Goal: Task Accomplishment & Management: Complete application form

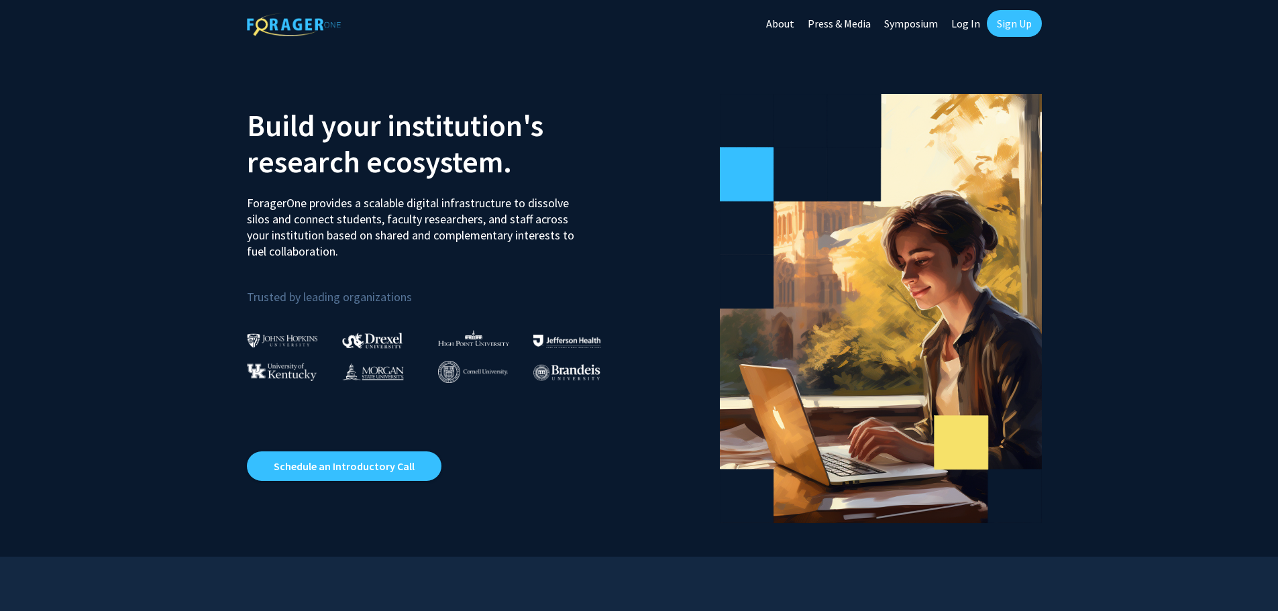
click at [966, 25] on link "Log In" at bounding box center [965, 23] width 42 height 47
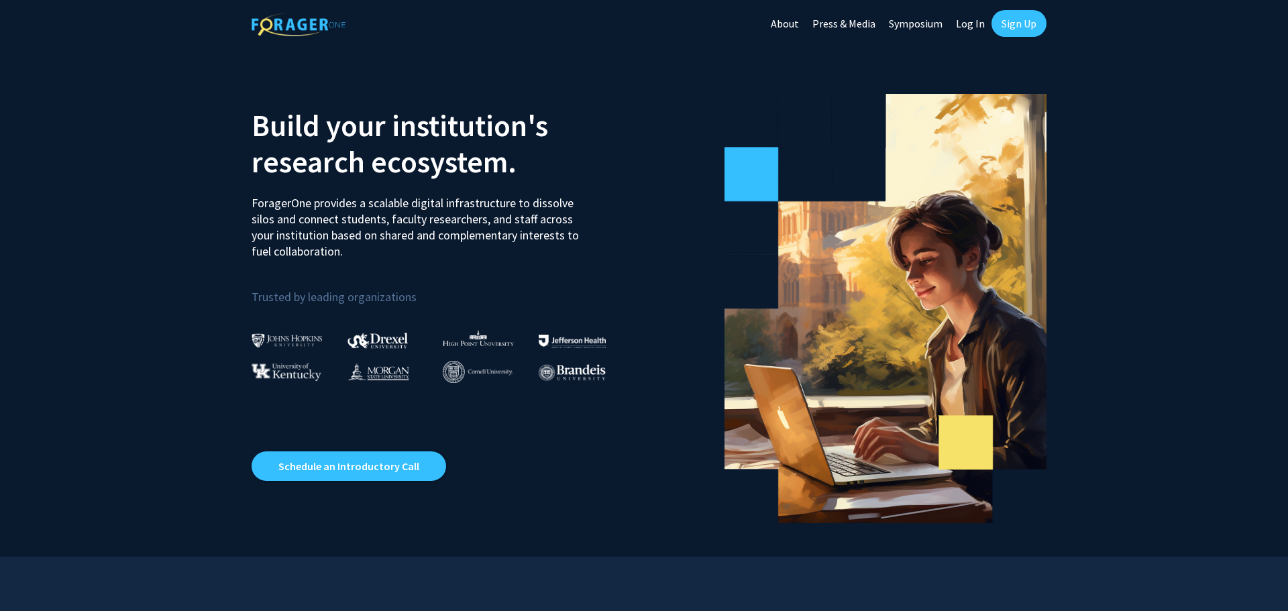
select select
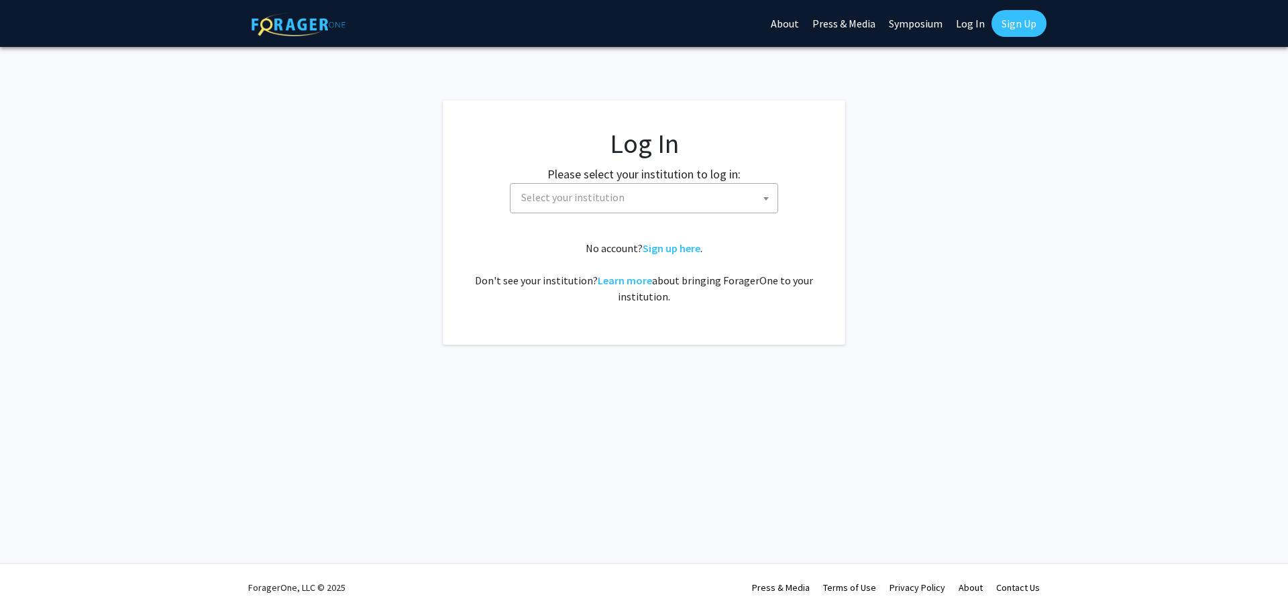
click at [643, 204] on span "Select your institution" at bounding box center [647, 197] width 262 height 27
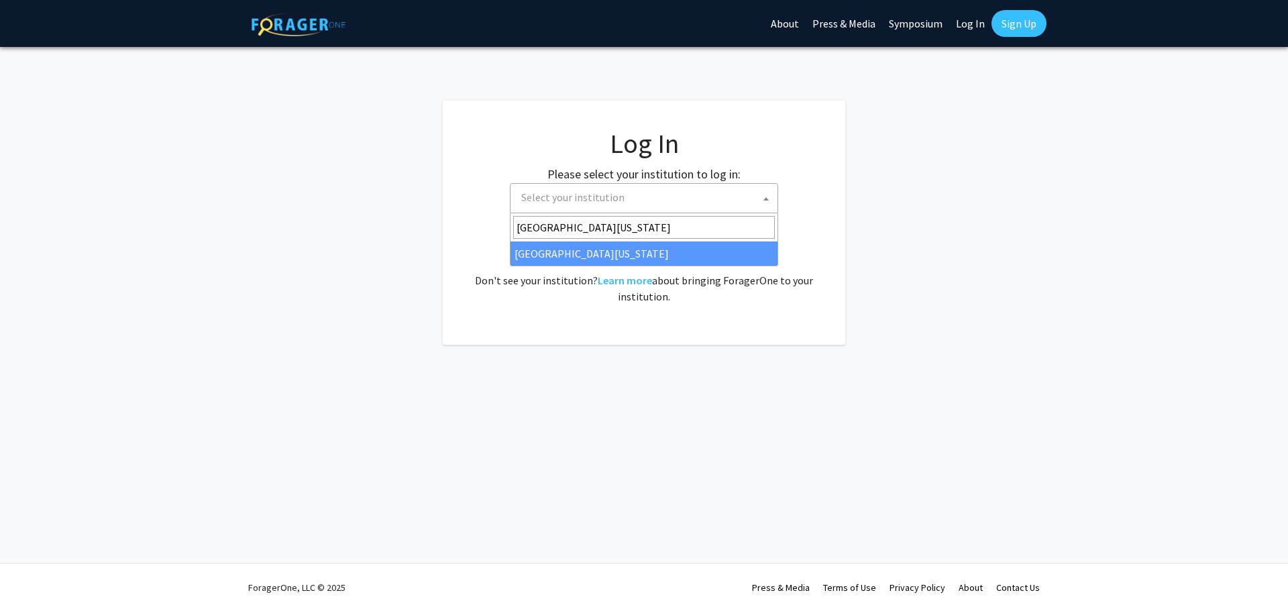
type input "[GEOGRAPHIC_DATA][US_STATE]"
select select "13"
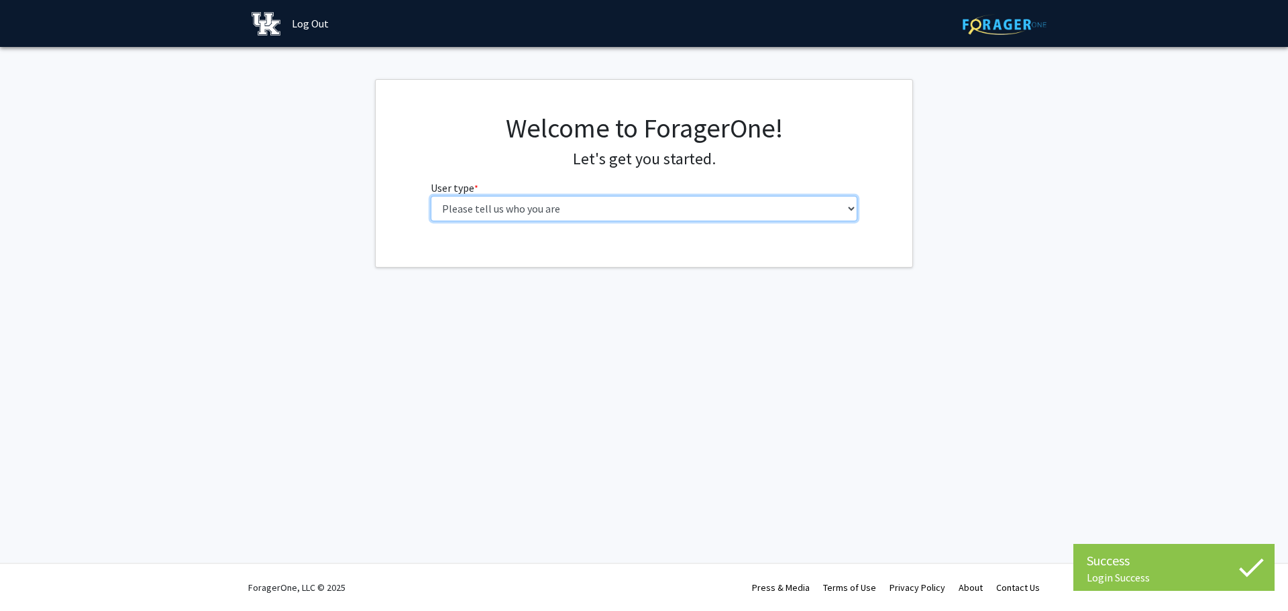
click at [479, 212] on select "Please tell us who you are Undergraduate Student Master's Student Doctoral Cand…" at bounding box center [644, 208] width 427 height 25
select select "1: undergrad"
click at [431, 196] on select "Please tell us who you are Undergraduate Student Master's Student Doctoral Cand…" at bounding box center [644, 208] width 427 height 25
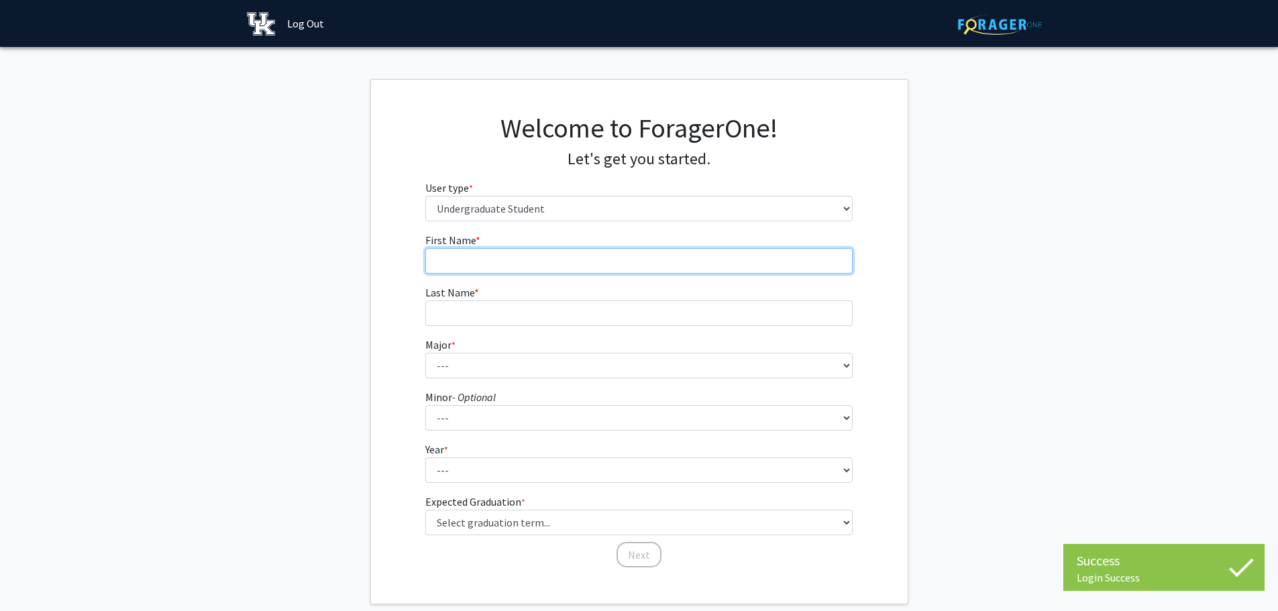
click at [496, 253] on input "First Name * required" at bounding box center [638, 260] width 427 height 25
type input "justin"
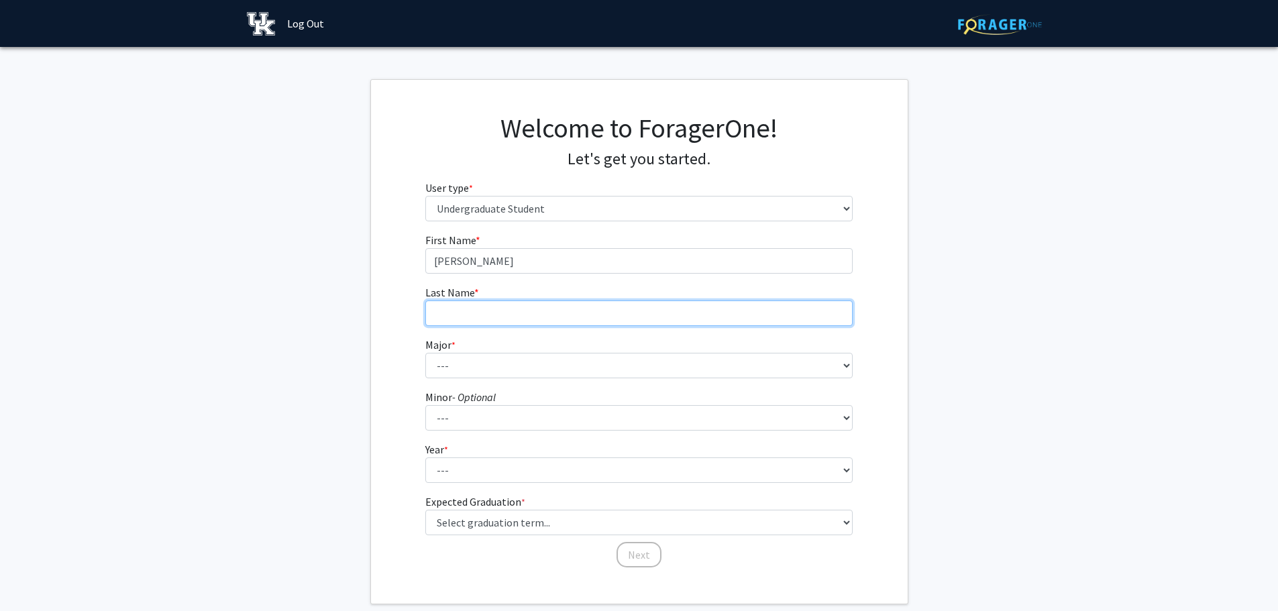
click at [457, 321] on input "Last Name * required" at bounding box center [638, 312] width 427 height 25
click at [451, 315] on input "Huyrley" at bounding box center [638, 312] width 427 height 25
type input "Hurley"
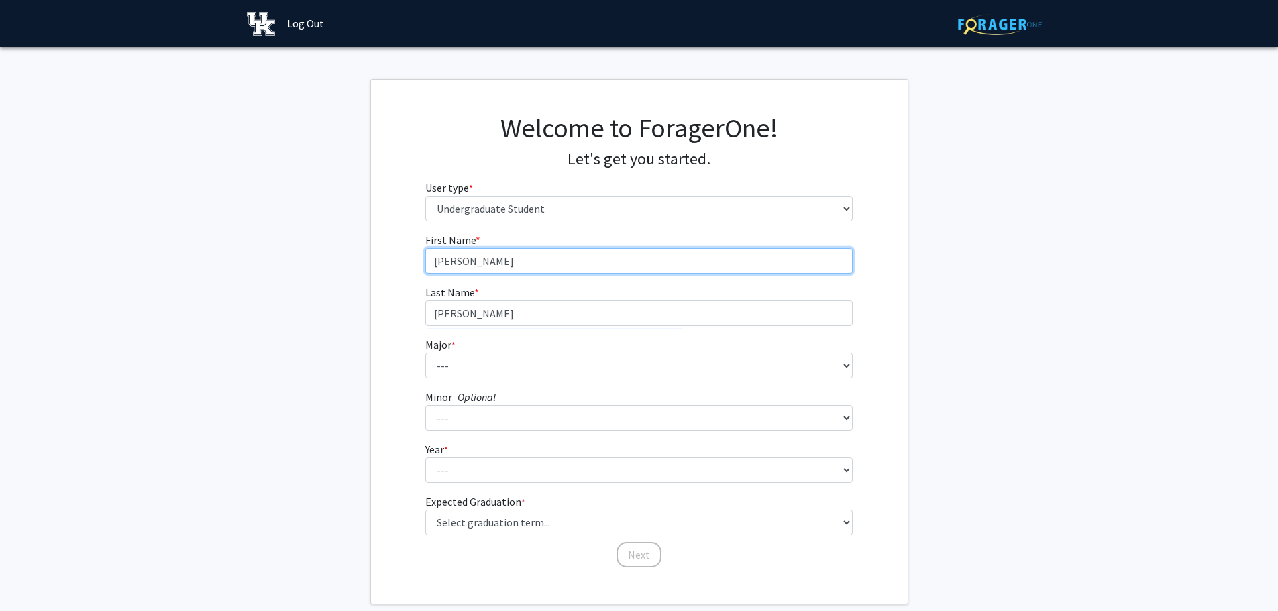
click at [434, 260] on input "justin" at bounding box center [638, 260] width 427 height 25
click at [437, 261] on input "justin" at bounding box center [638, 260] width 427 height 25
type input "Justin"
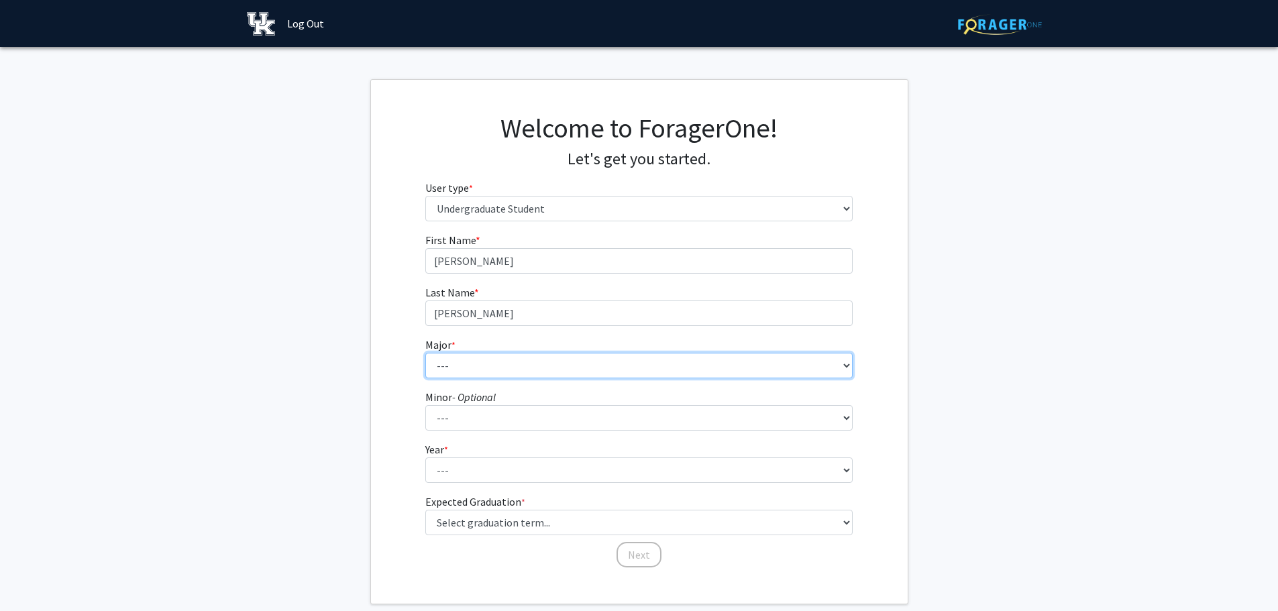
click at [457, 360] on select "--- Accounting Aerospace Engineering African American & Africana Studies Agricu…" at bounding box center [638, 365] width 427 height 25
select select "10: 847"
click at [425, 353] on select "--- Accounting Aerospace Engineering African American & Africana Studies Agricu…" at bounding box center [638, 365] width 427 height 25
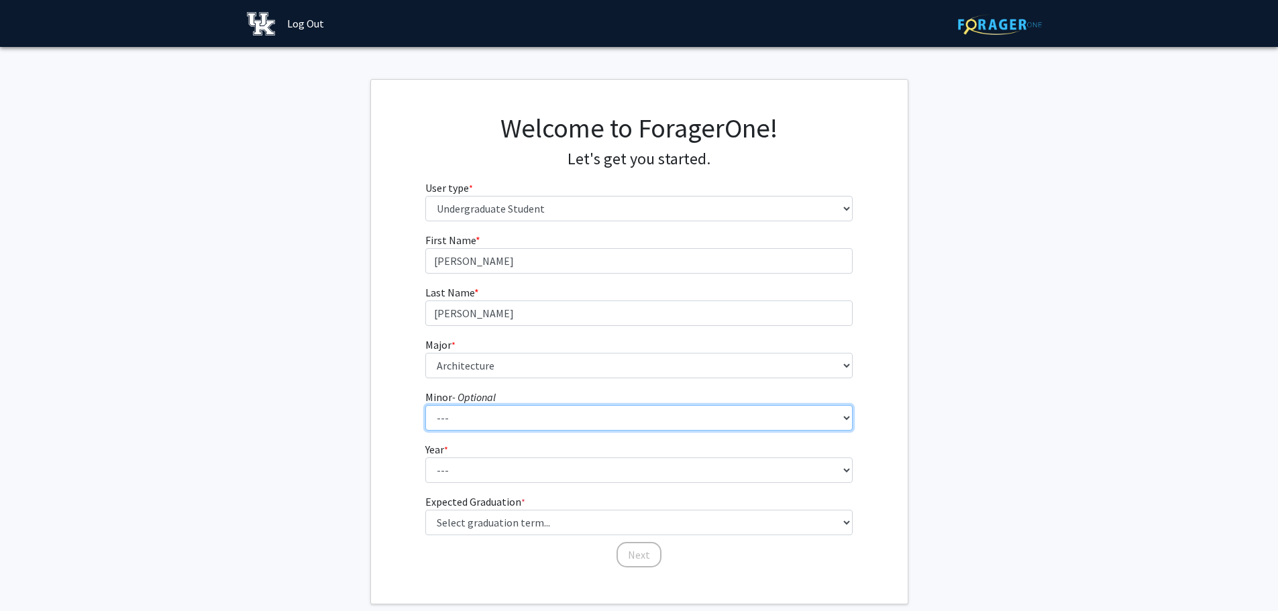
click at [471, 413] on select "--- African American & Africana Studies Agricultural Economics American Studies…" at bounding box center [638, 417] width 427 height 25
click at [371, 410] on div "First Name * required Justin Last Name * required Hurley Major * required --- A…" at bounding box center [639, 400] width 536 height 337
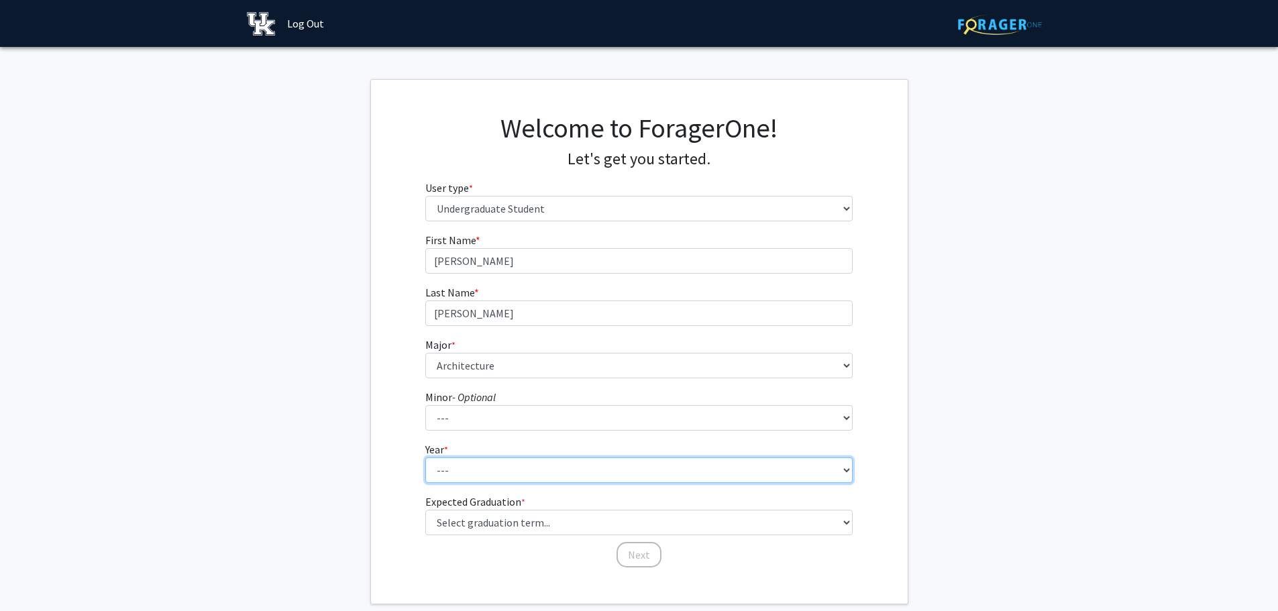
drag, startPoint x: 453, startPoint y: 457, endPoint x: 450, endPoint y: 467, distance: 11.2
click at [453, 457] on select "--- First-year Sophomore Junior Senior Postbaccalaureate Certificate" at bounding box center [638, 469] width 427 height 25
select select "1: first-year"
click at [425, 457] on select "--- First-year Sophomore Junior Senior Postbaccalaureate Certificate" at bounding box center [638, 469] width 427 height 25
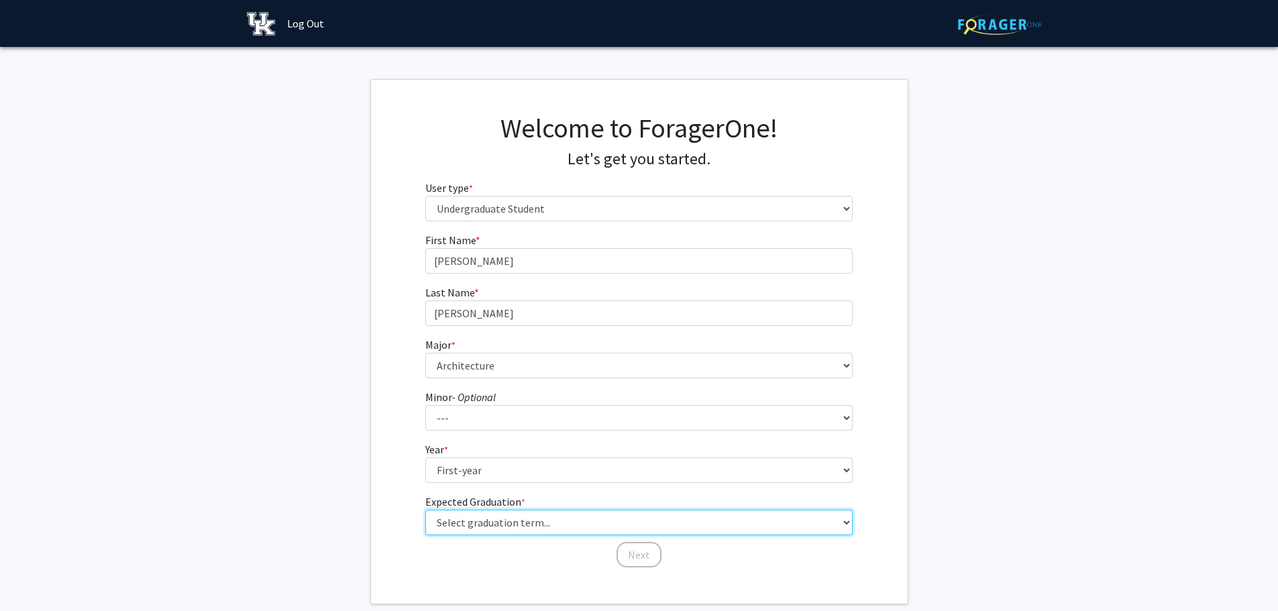
click at [505, 522] on select "Select graduation term... Spring 2025 Summer 2025 Fall 2025 Winter 2025 Spring …" at bounding box center [638, 522] width 427 height 25
select select "18: summer_2029"
click at [425, 510] on select "Select graduation term... Spring 2025 Summer 2025 Fall 2025 Winter 2025 Spring …" at bounding box center [638, 522] width 427 height 25
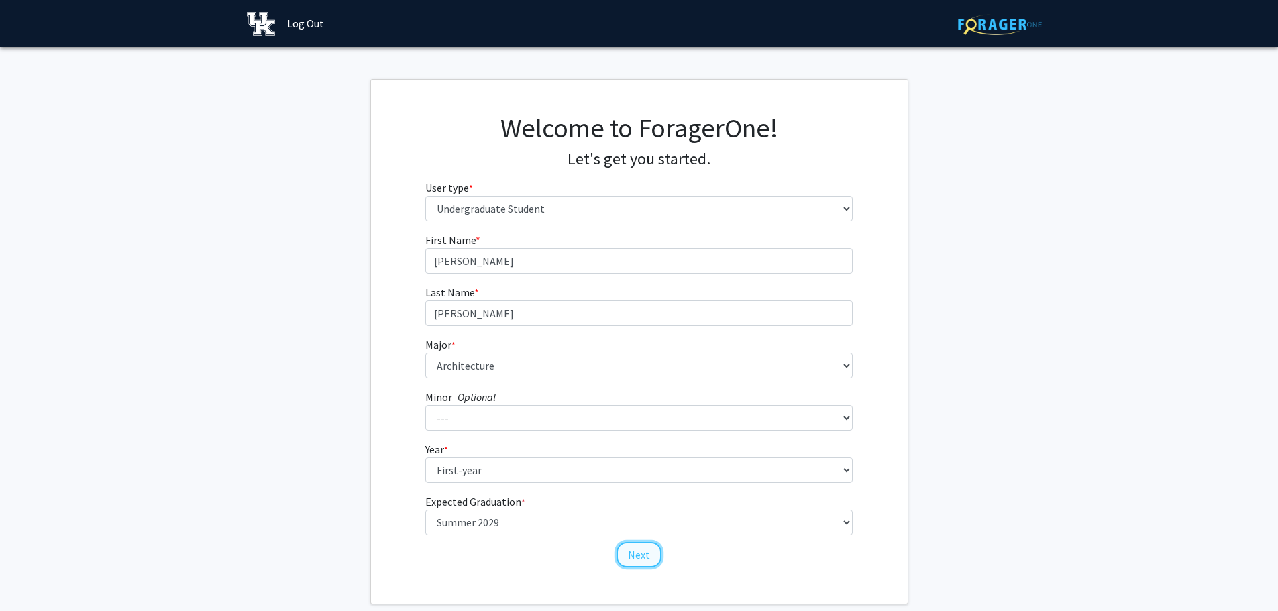
click at [633, 554] on button "Next" at bounding box center [638, 554] width 45 height 25
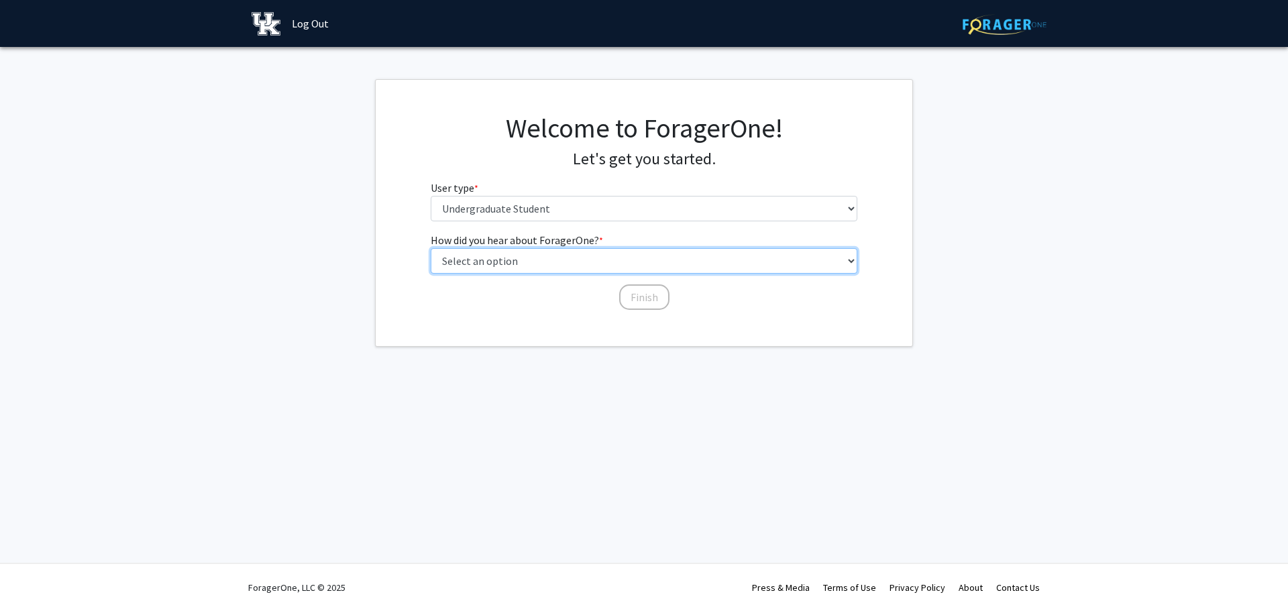
click at [520, 262] on select "Select an option Peer/student recommendation Faculty/staff recommendation Unive…" at bounding box center [644, 260] width 427 height 25
select select "1: peer_recommendation"
click at [431, 248] on select "Select an option Peer/student recommendation Faculty/staff recommendation Unive…" at bounding box center [644, 260] width 427 height 25
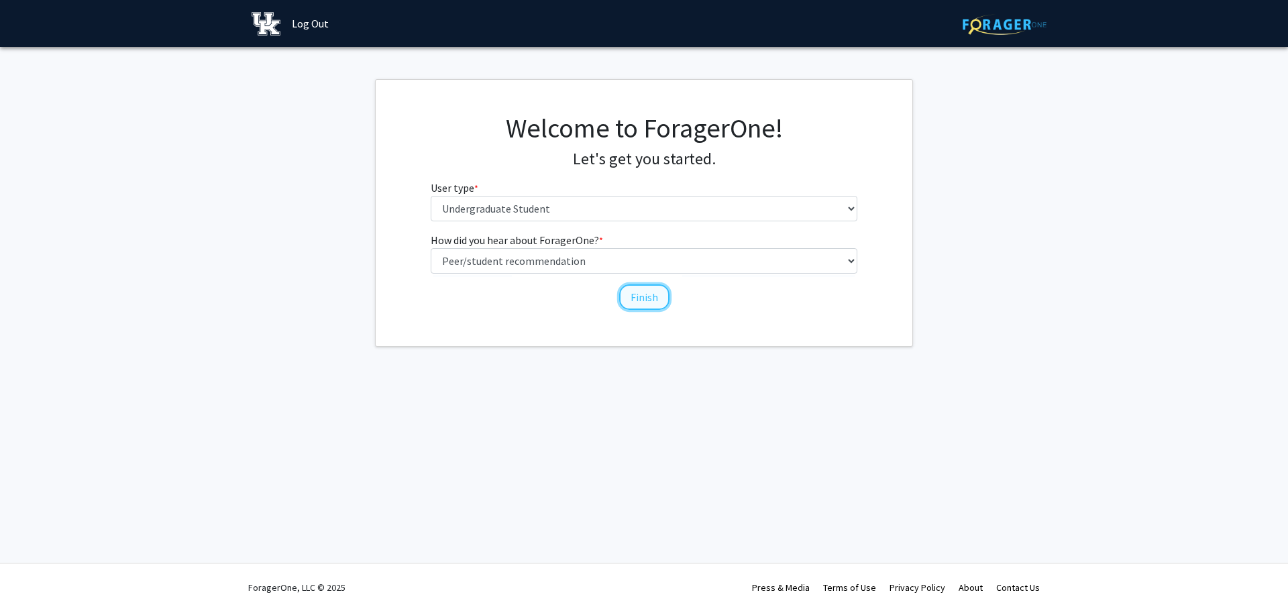
click at [634, 295] on button "Finish" at bounding box center [644, 296] width 50 height 25
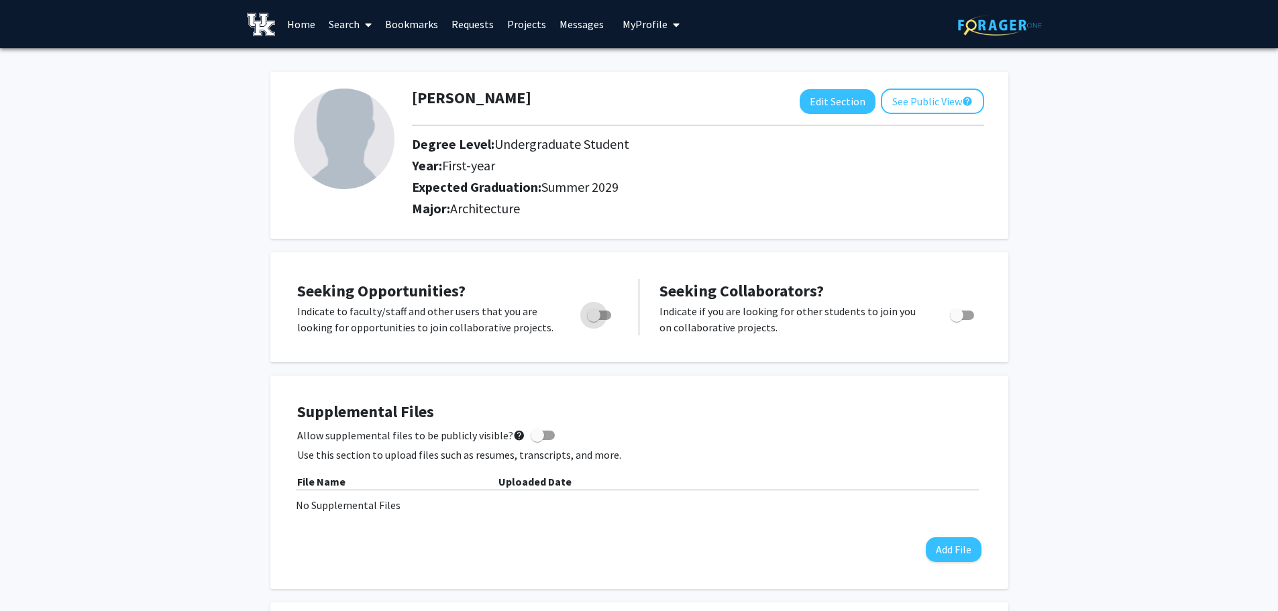
click at [605, 317] on span "Toggle" at bounding box center [599, 314] width 24 height 9
click at [593, 320] on input "Are you actively seeking opportunities?" at bounding box center [593, 320] width 1 height 1
checkbox input "true"
click at [349, 23] on link "Search" at bounding box center [350, 24] width 56 height 47
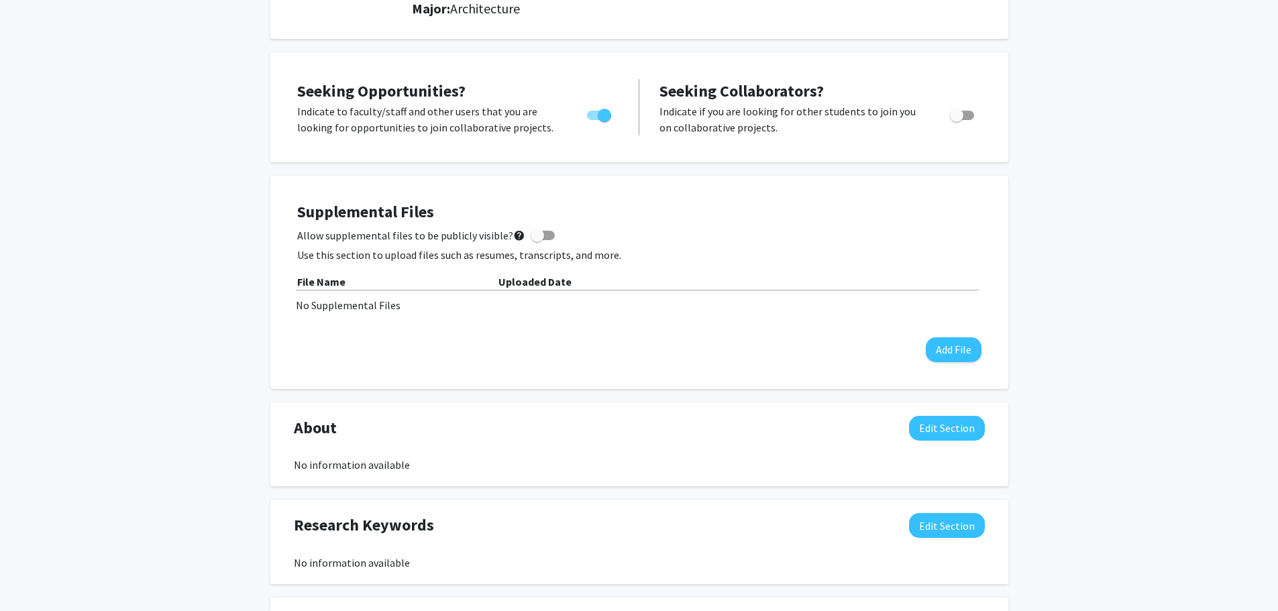
scroll to position [201, 0]
click at [947, 345] on button "Add File" at bounding box center [953, 348] width 56 height 25
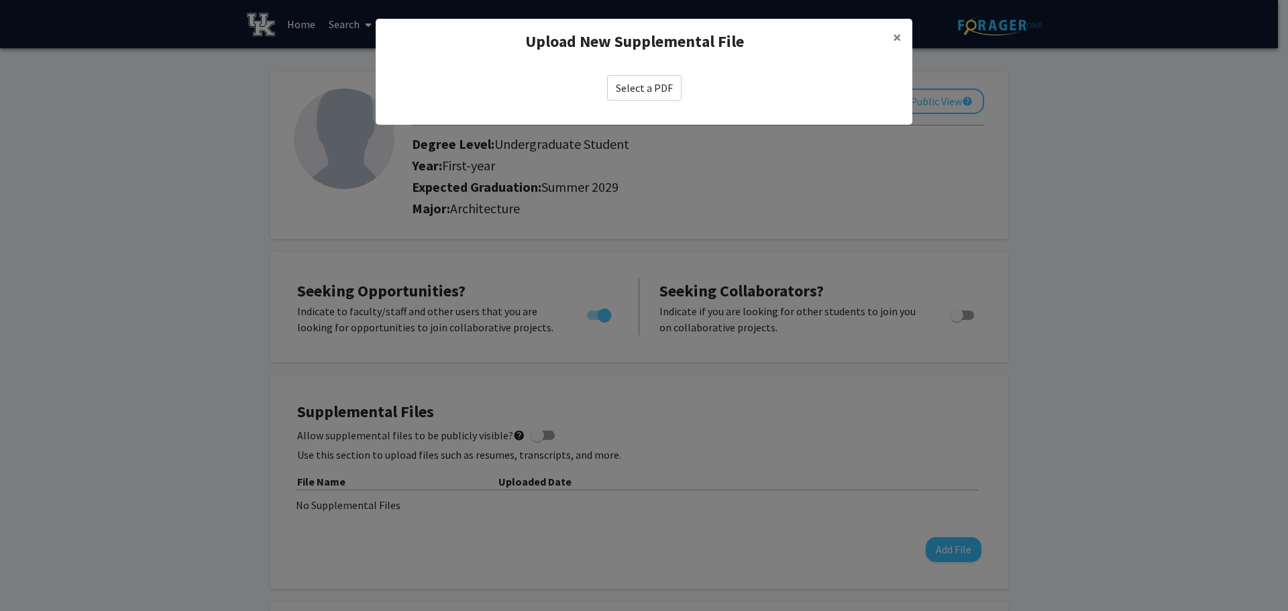
click at [642, 90] on label "Select a PDF" at bounding box center [644, 87] width 74 height 25
click at [0, 0] on input "Select a PDF" at bounding box center [0, 0] width 0 height 0
click at [612, 85] on label "Select a PDF" at bounding box center [644, 87] width 74 height 25
click at [0, 0] on input "Select a PDF" at bounding box center [0, 0] width 0 height 0
click at [671, 81] on label "Select a PDF" at bounding box center [644, 87] width 74 height 25
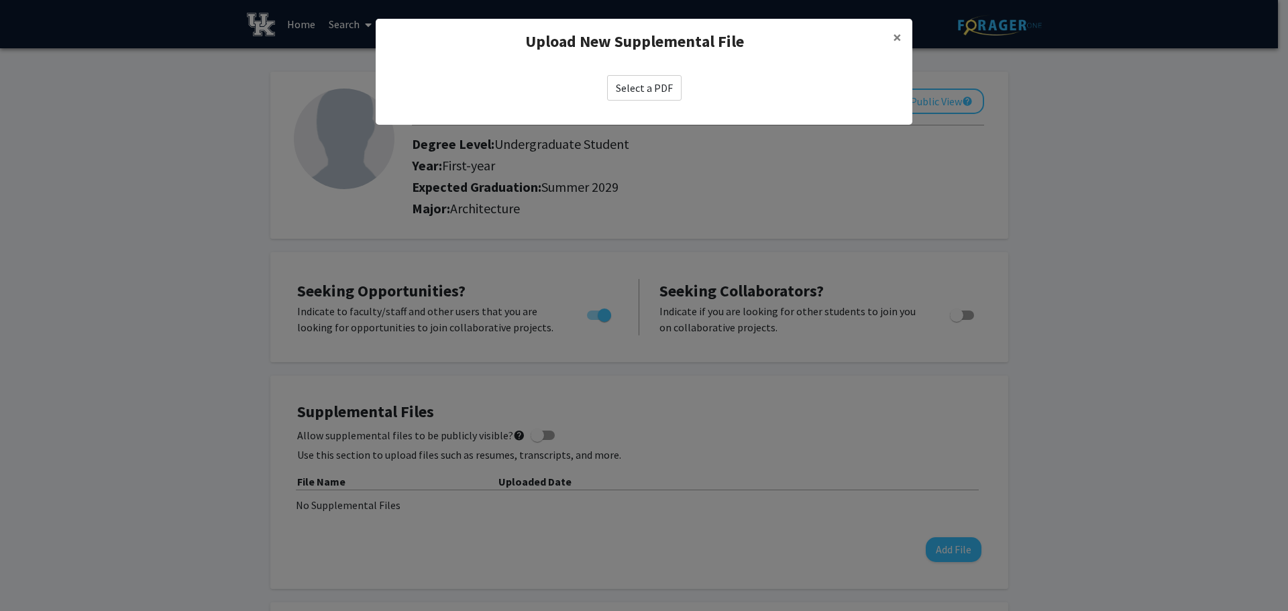
click at [0, 0] on input "Select a PDF" at bounding box center [0, 0] width 0 height 0
click at [897, 36] on span "×" at bounding box center [897, 37] width 9 height 21
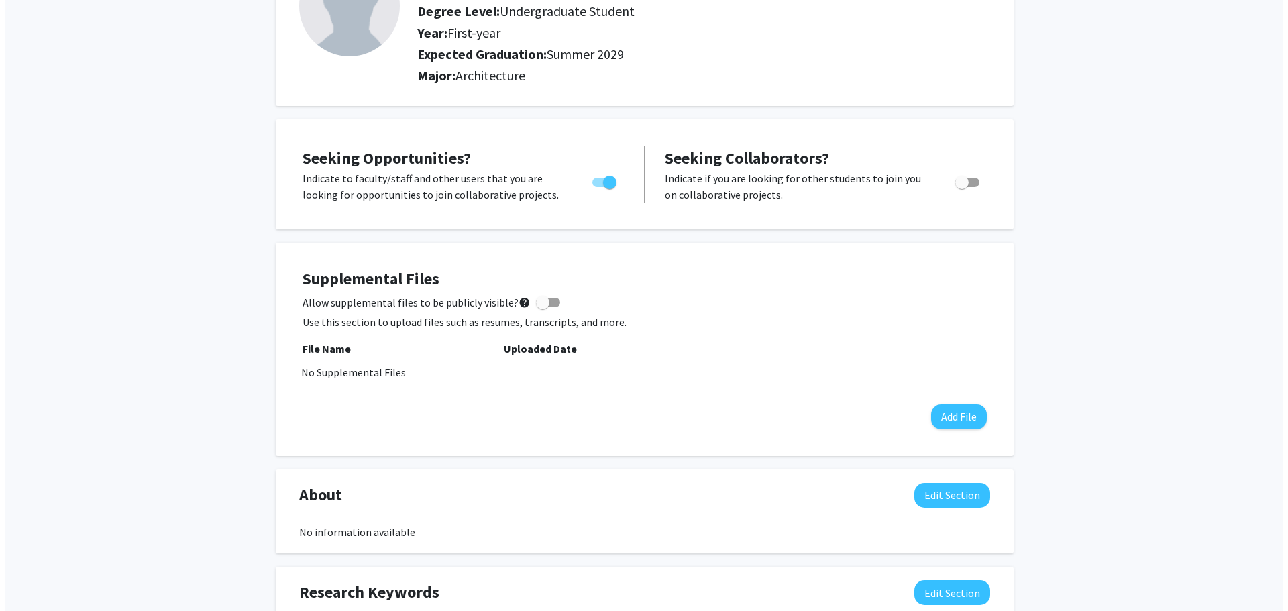
scroll to position [134, 0]
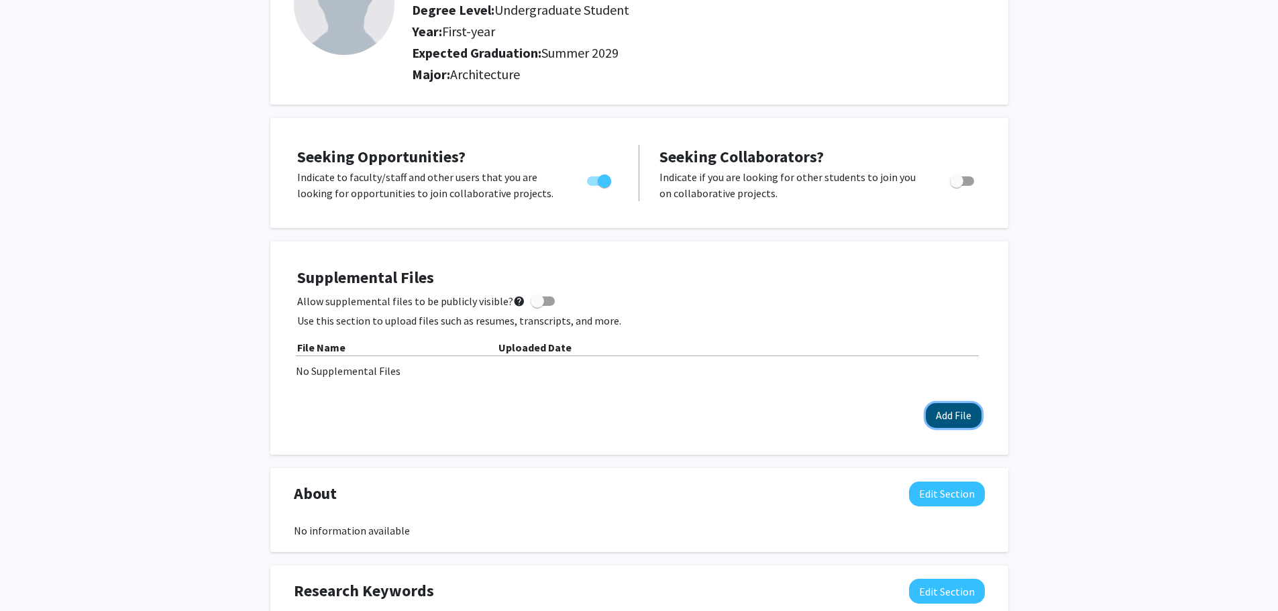
click at [944, 415] on button "Add File" at bounding box center [953, 415] width 56 height 25
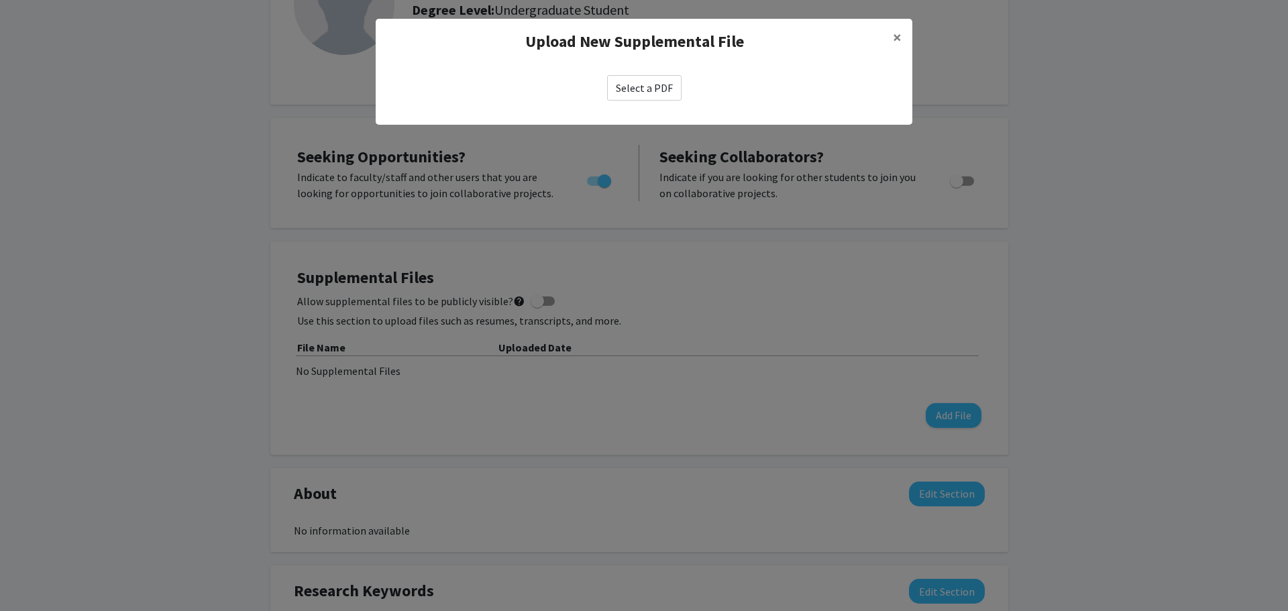
click at [651, 80] on label "Select a PDF" at bounding box center [644, 87] width 74 height 25
click at [0, 0] on input "Select a PDF" at bounding box center [0, 0] width 0 height 0
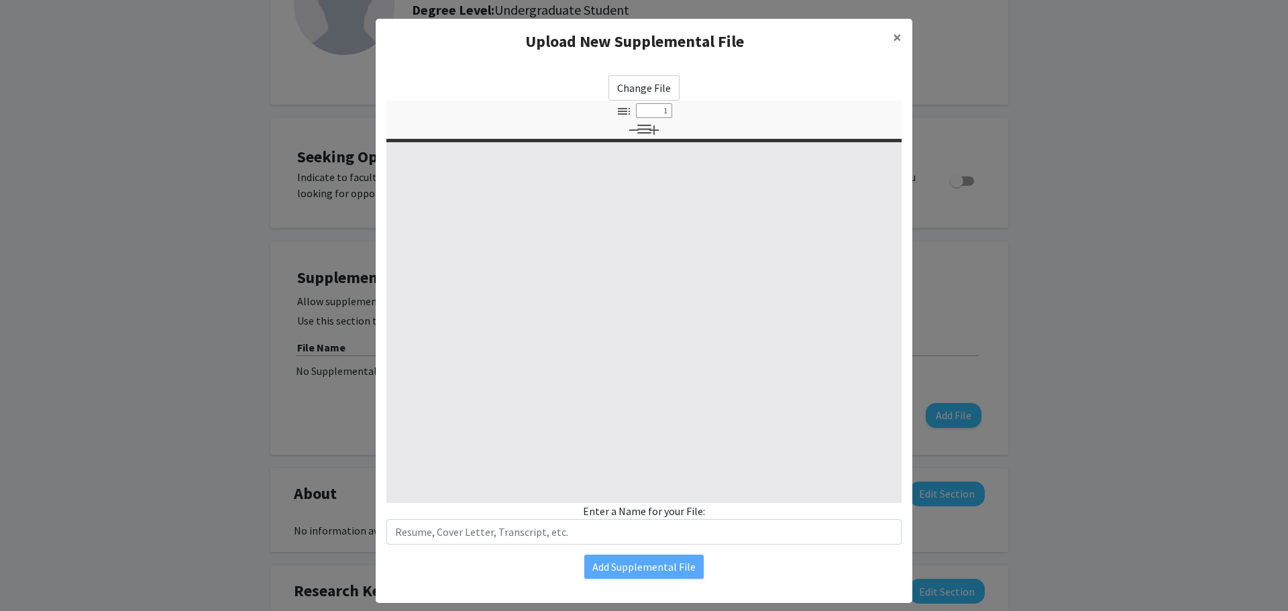
type input "0"
select select "custom"
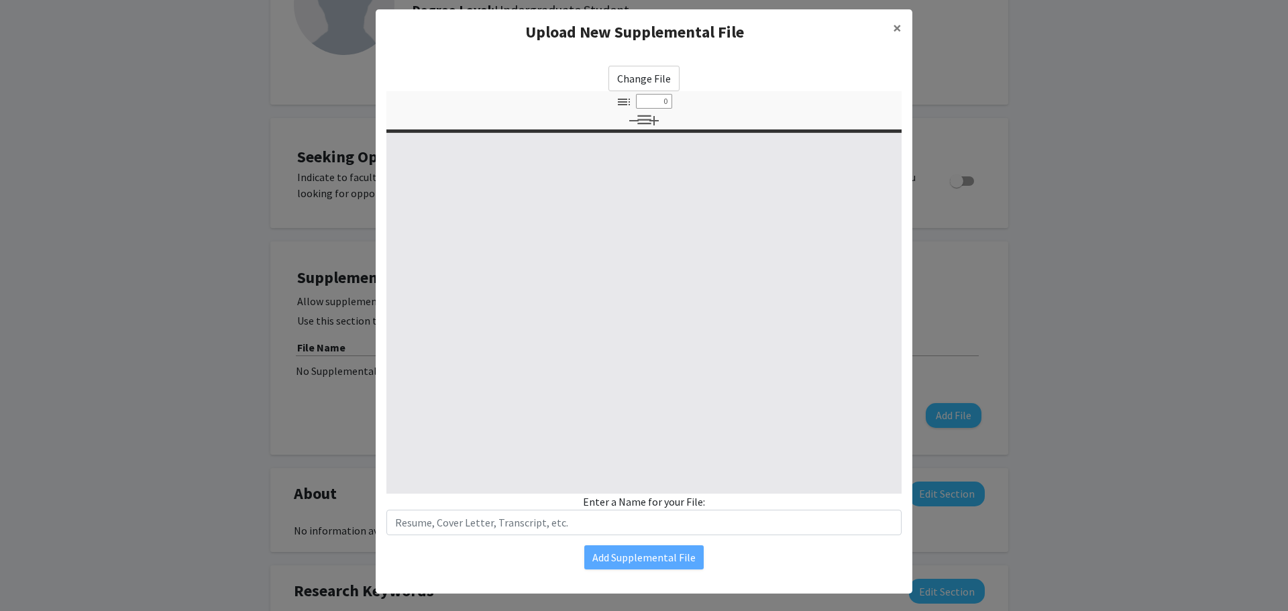
scroll to position [24, 0]
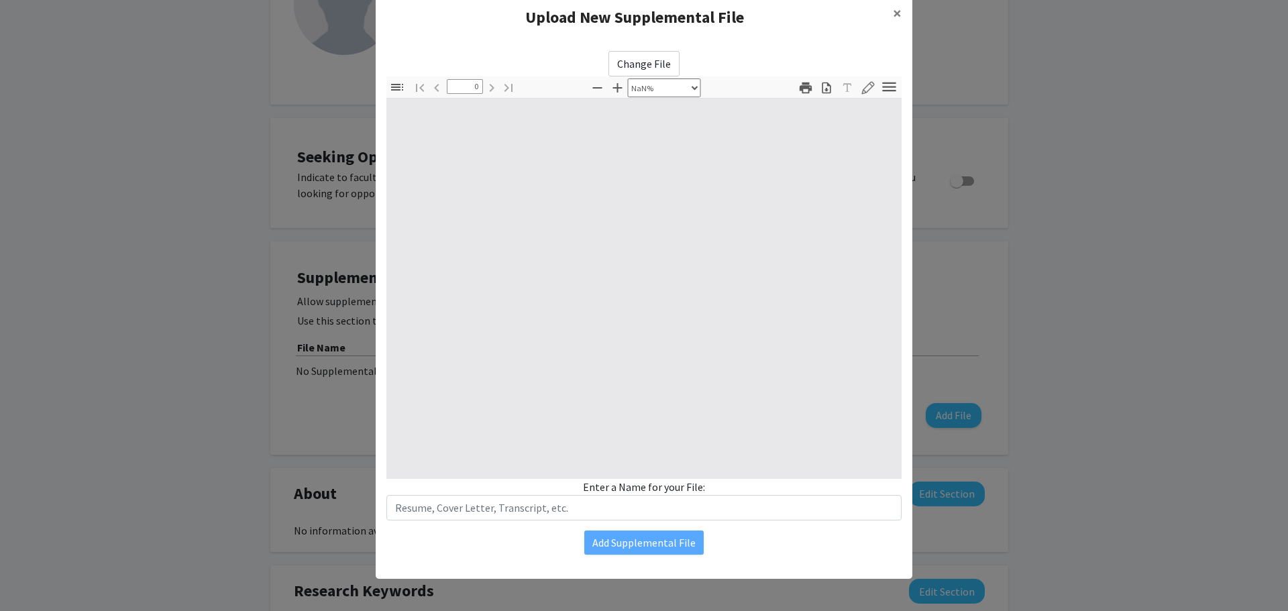
type input "1"
select select "auto"
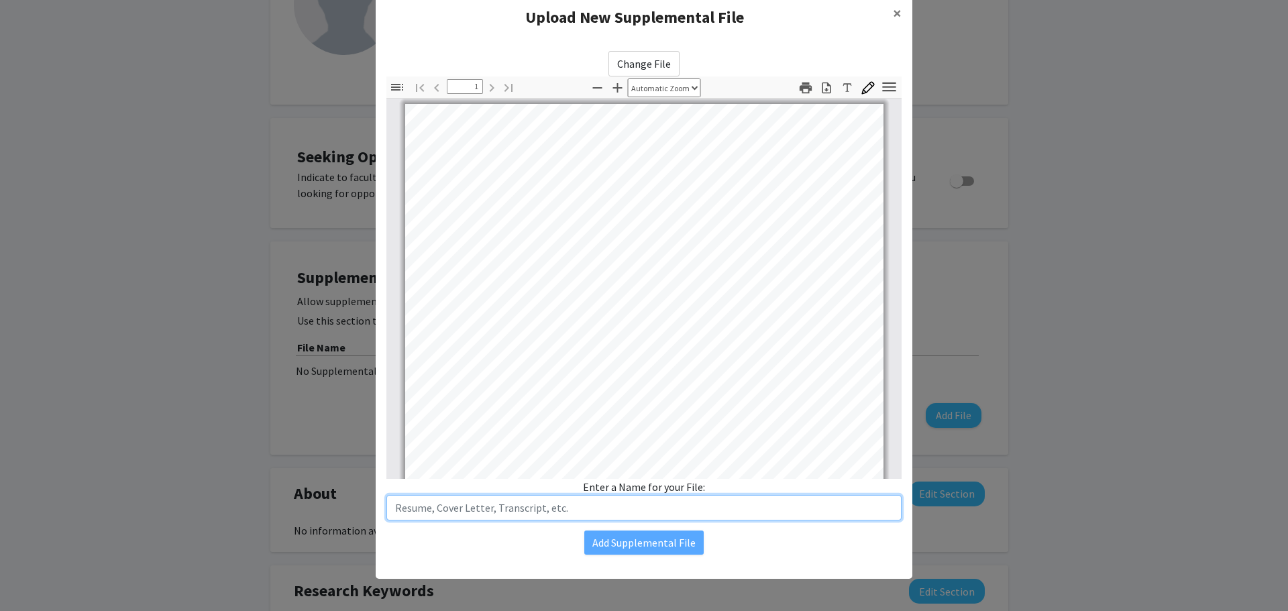
click at [473, 500] on input "text" at bounding box center [643, 507] width 515 height 25
type input "Transcript"
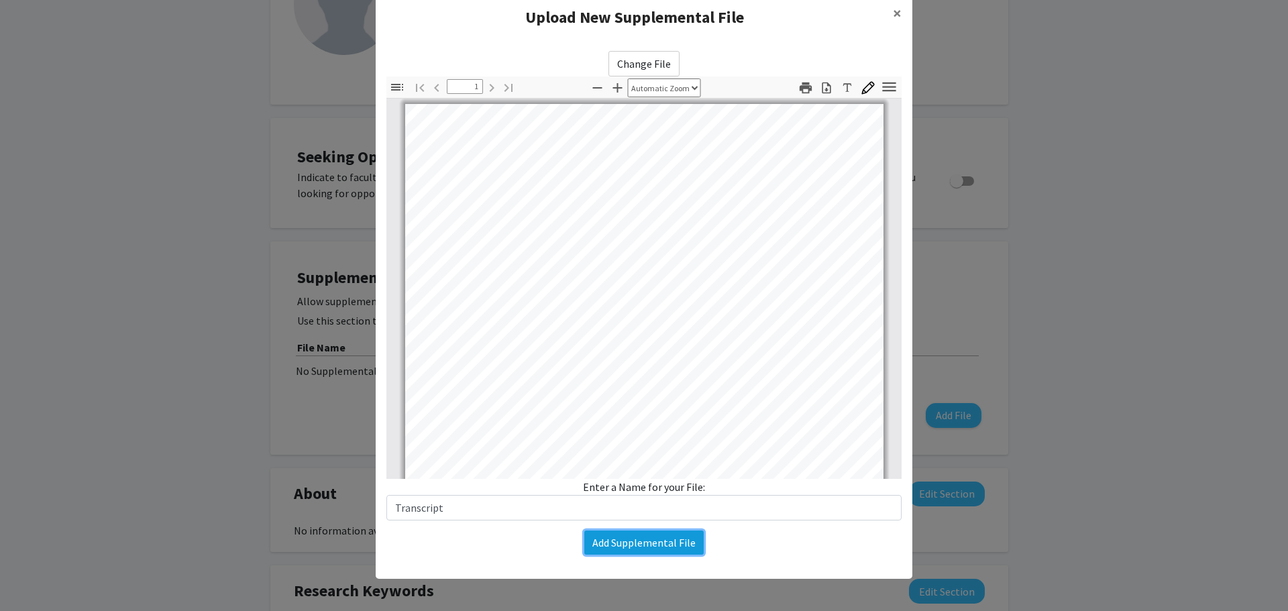
click at [608, 547] on button "Add Supplemental File" at bounding box center [643, 542] width 119 height 24
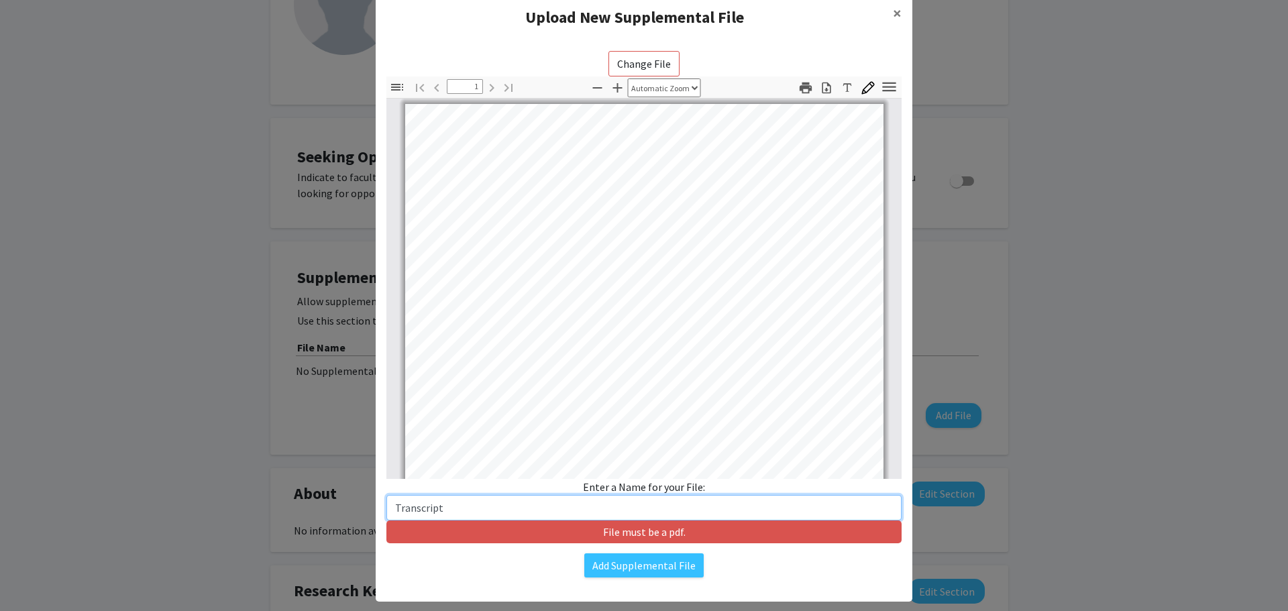
click at [564, 513] on input "Transcript" at bounding box center [643, 507] width 515 height 25
click at [893, 11] on span "×" at bounding box center [897, 13] width 9 height 21
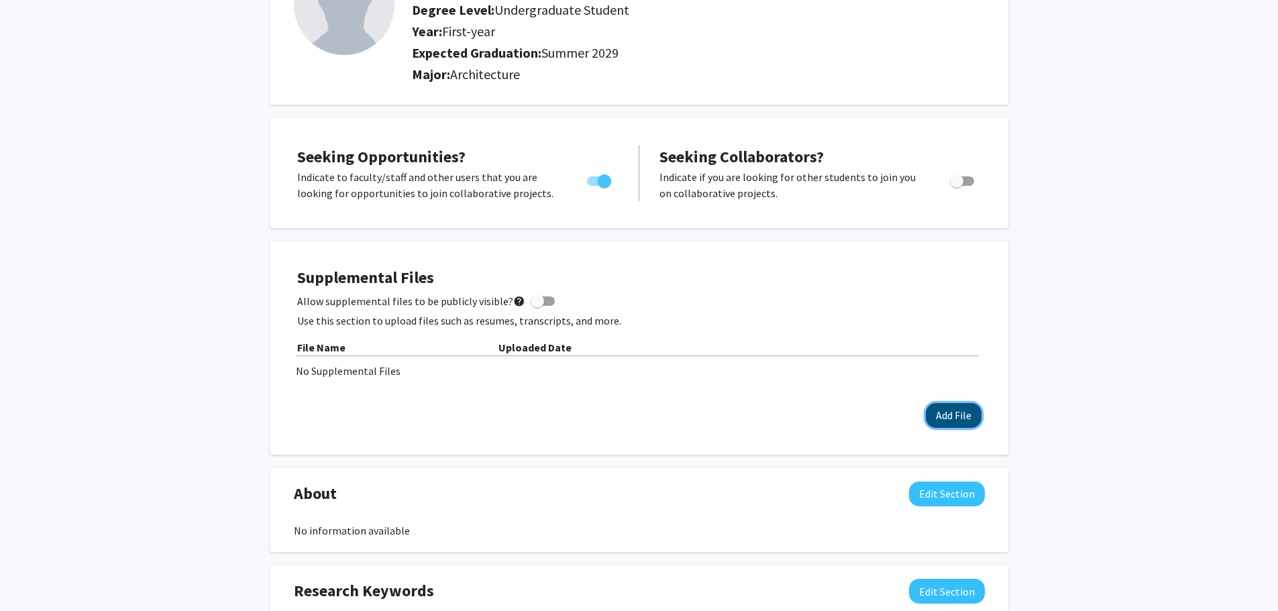
click at [965, 410] on button "Add File" at bounding box center [953, 415] width 56 height 25
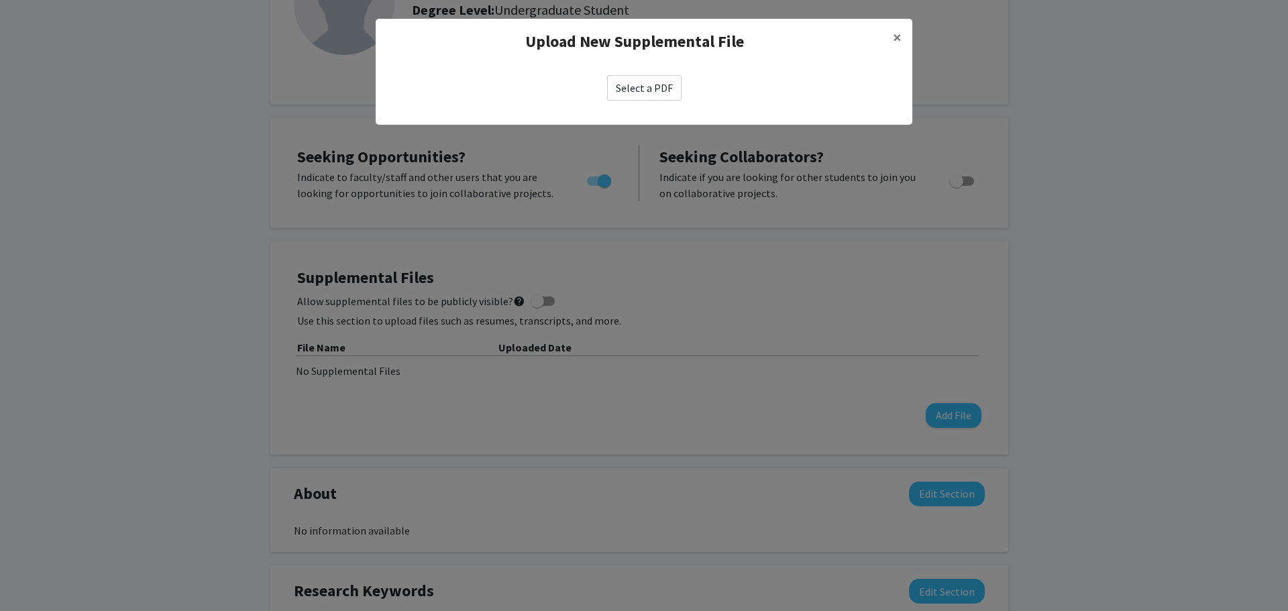
click at [659, 87] on label "Select a PDF" at bounding box center [644, 87] width 74 height 25
click at [0, 0] on input "Select a PDF" at bounding box center [0, 0] width 0 height 0
select select "custom"
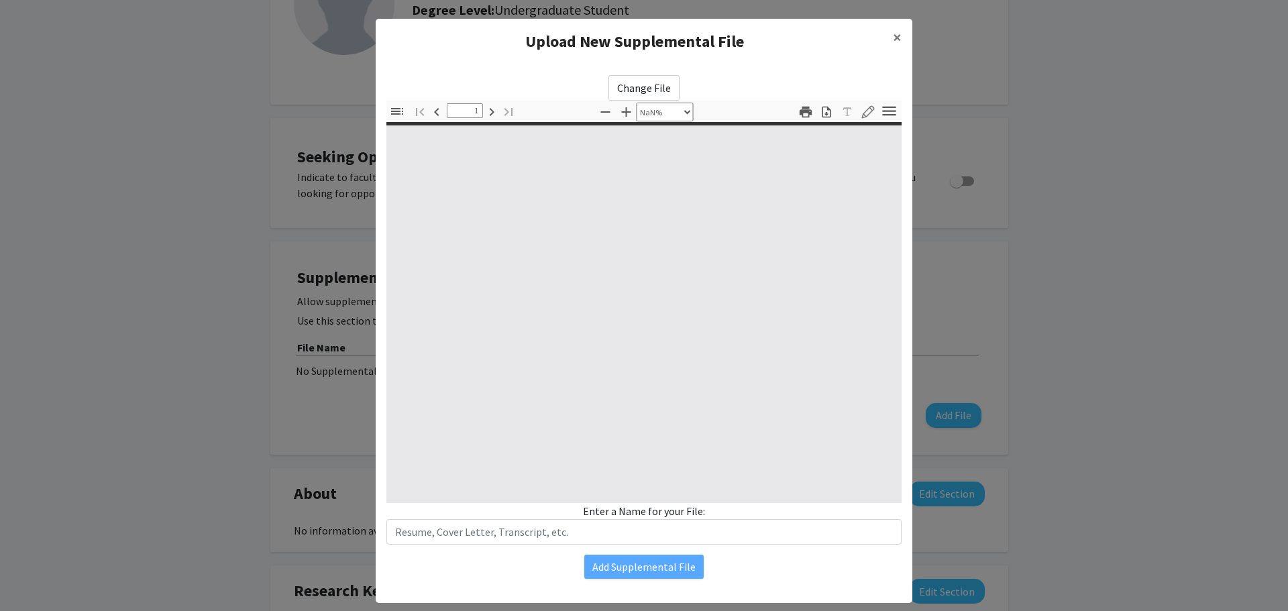
type input "0"
select select "custom"
type input "1"
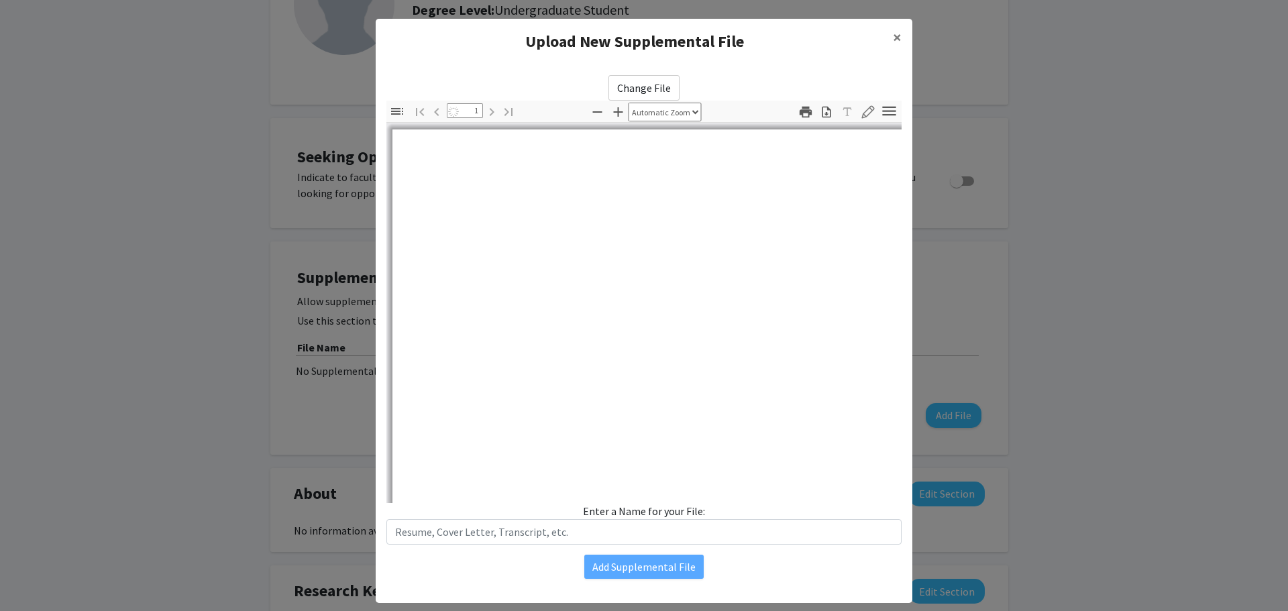
select select "auto"
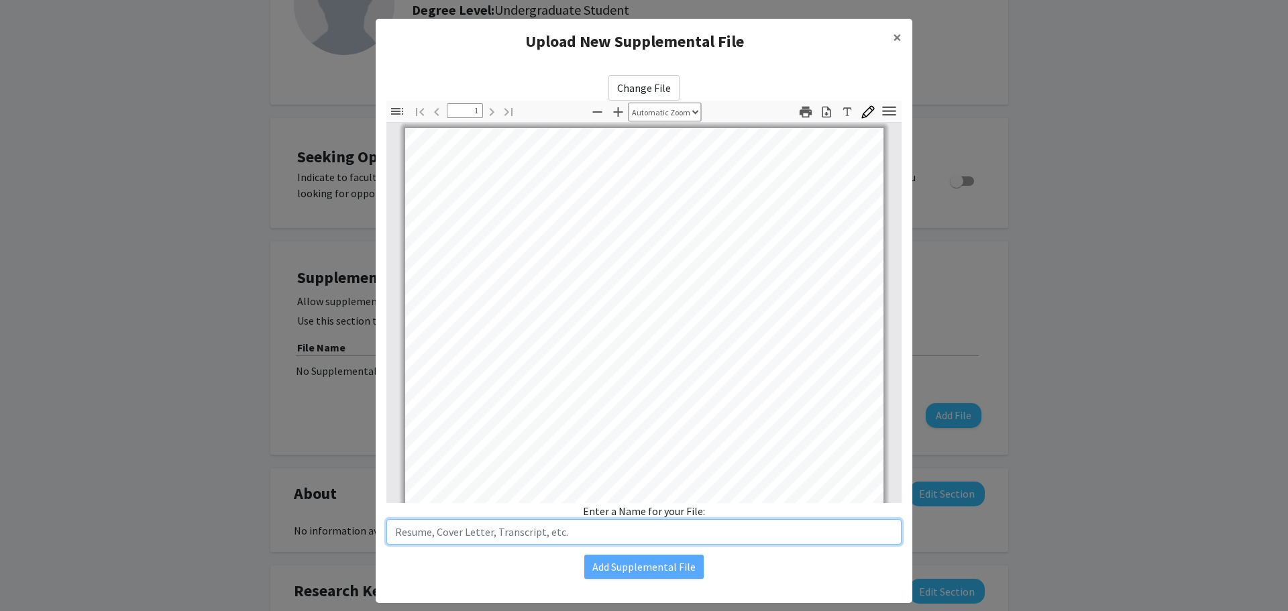
click at [548, 535] on input "text" at bounding box center [643, 531] width 515 height 25
type input "Transcript"
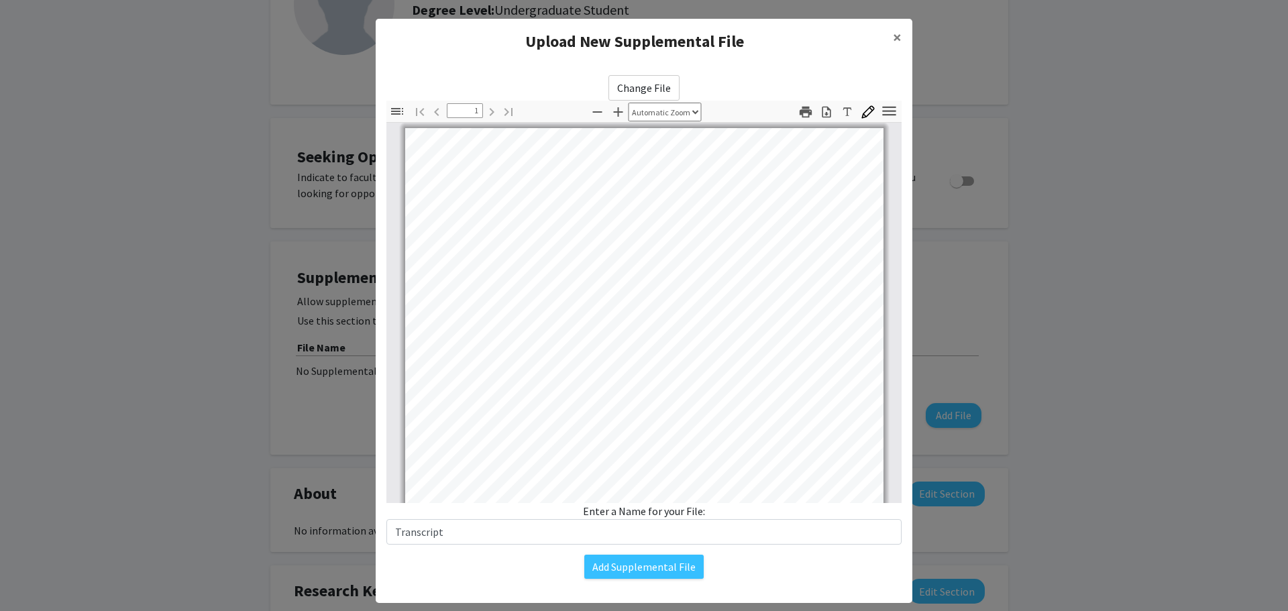
click at [639, 579] on div "Change File Thumbnails Document Outline Attachments Layers Current Outline Item…" at bounding box center [644, 326] width 536 height 525
click at [638, 567] on button "Add Supplemental File" at bounding box center [643, 567] width 119 height 24
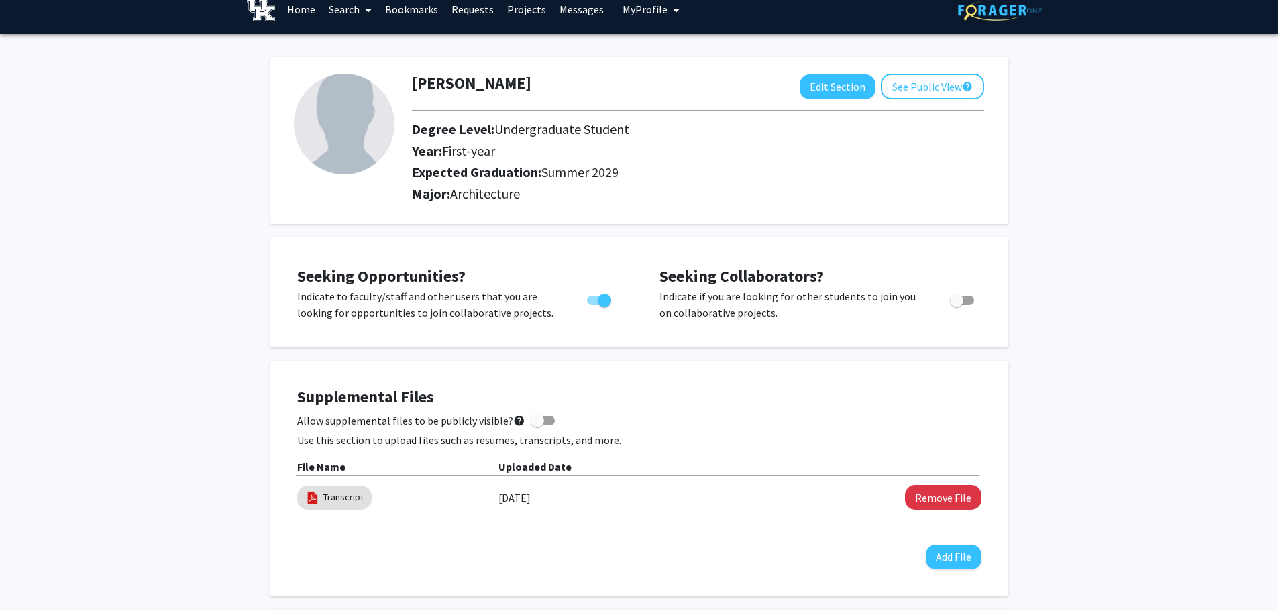
scroll to position [0, 0]
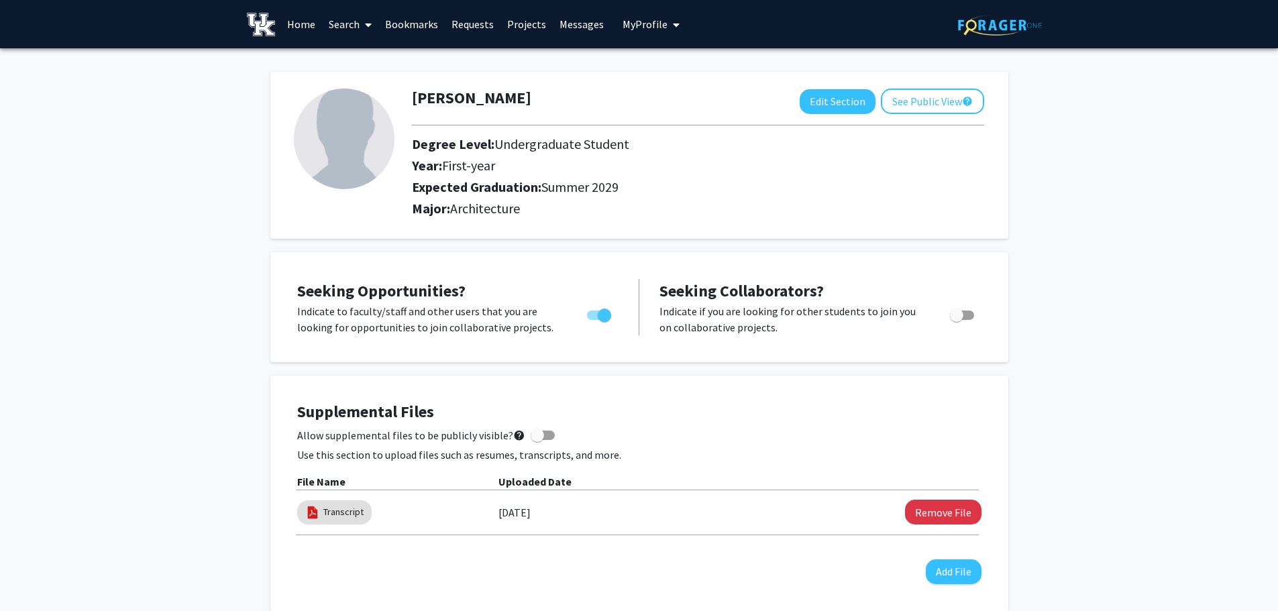
click at [357, 32] on link "Search" at bounding box center [350, 24] width 56 height 47
click at [365, 66] on span "Faculty/Staff" at bounding box center [371, 61] width 99 height 27
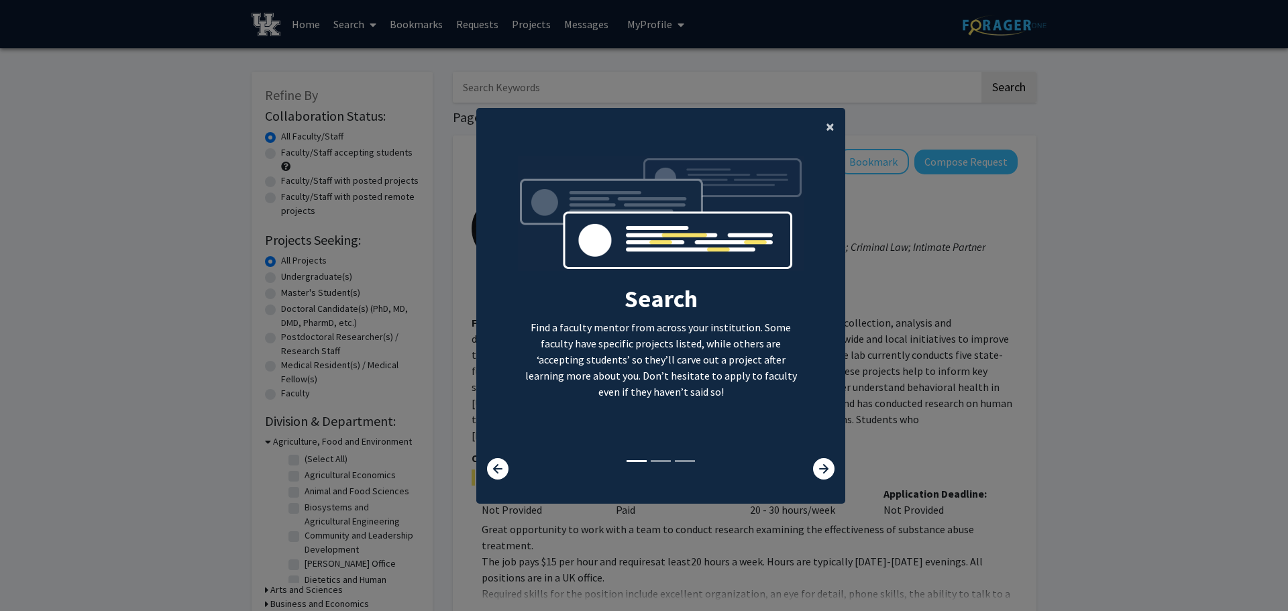
click at [826, 131] on span "×" at bounding box center [830, 126] width 9 height 21
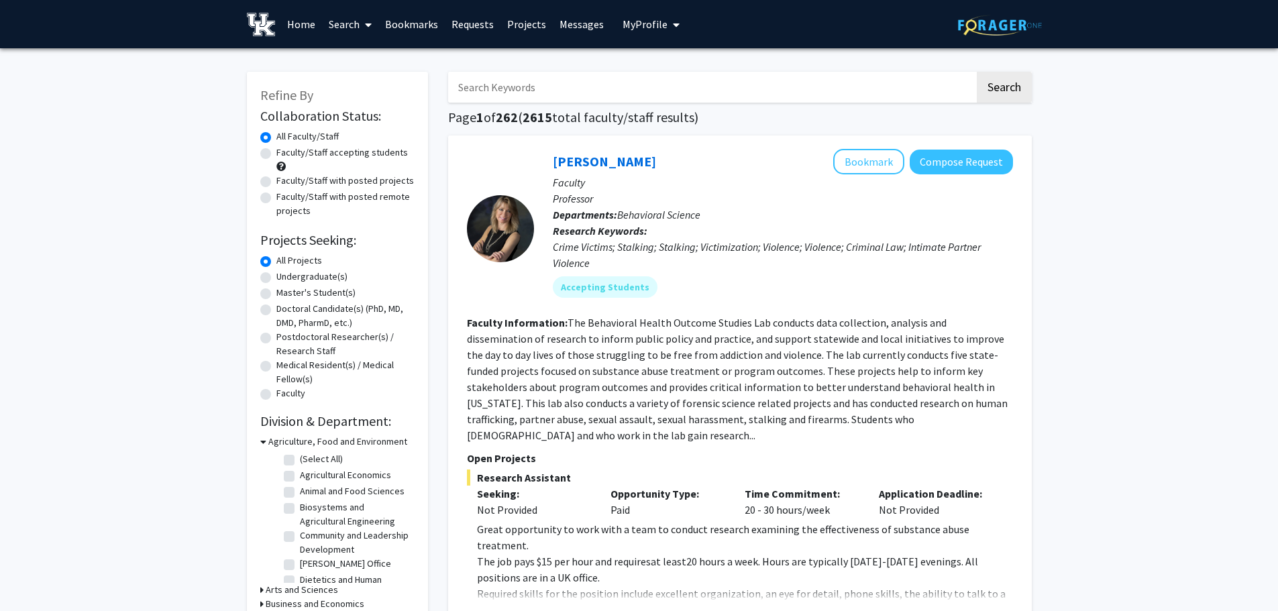
click at [276, 276] on label "Undergraduate(s)" at bounding box center [311, 277] width 71 height 14
click at [276, 276] on input "Undergraduate(s)" at bounding box center [280, 274] width 9 height 9
radio input "true"
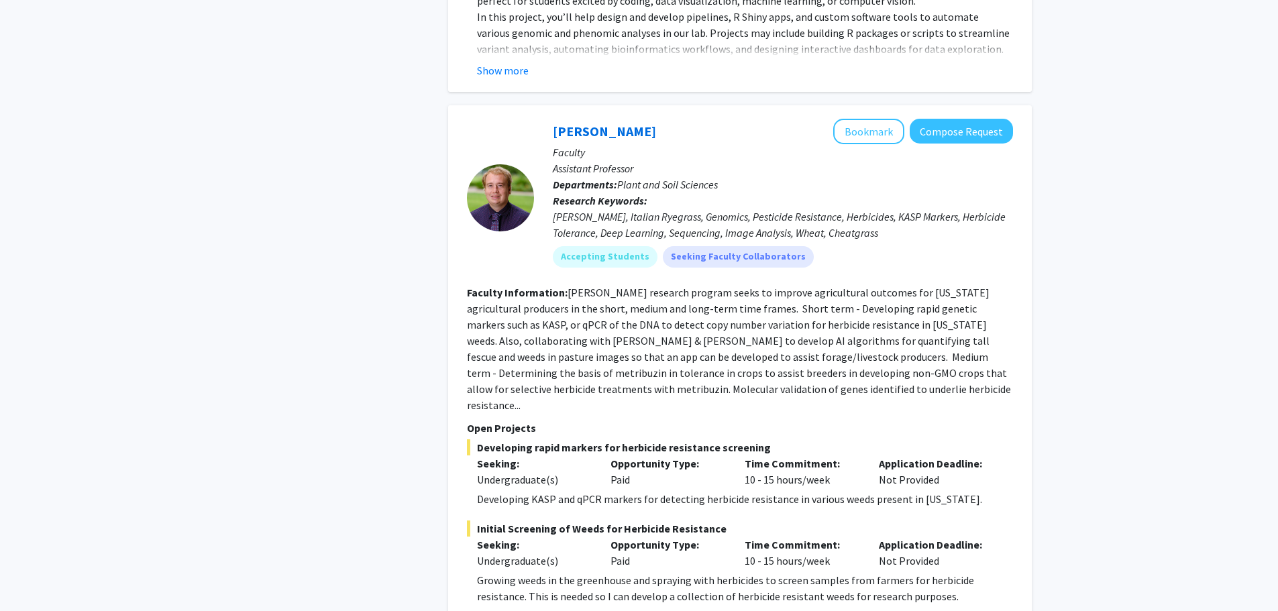
scroll to position [6359, 0]
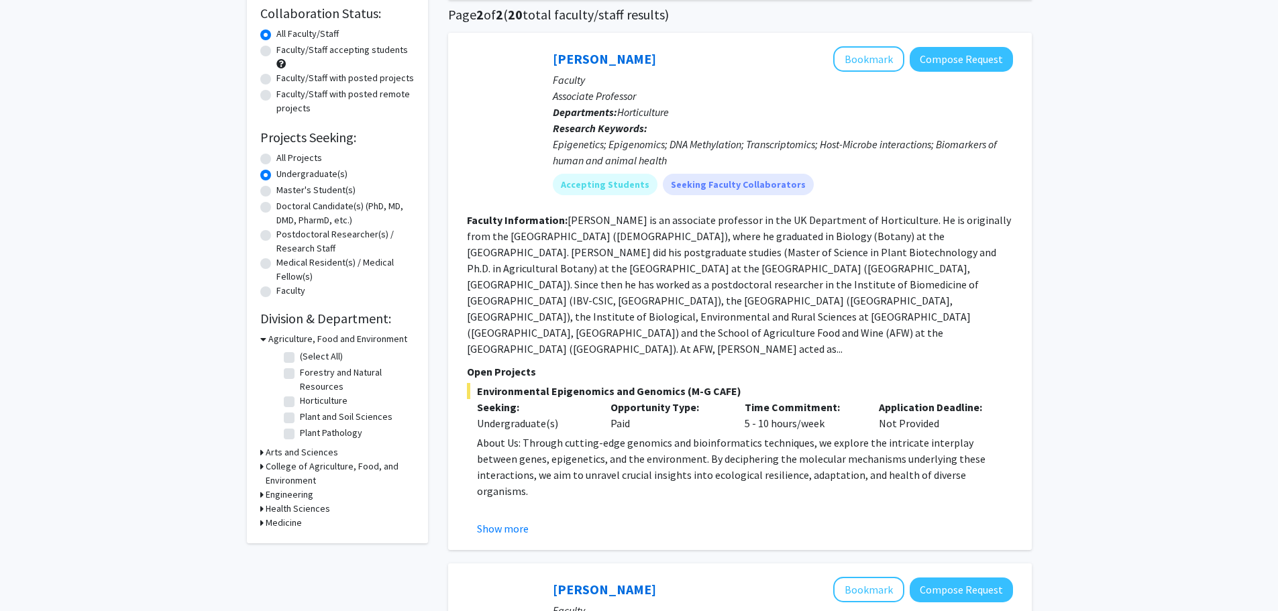
scroll to position [134, 0]
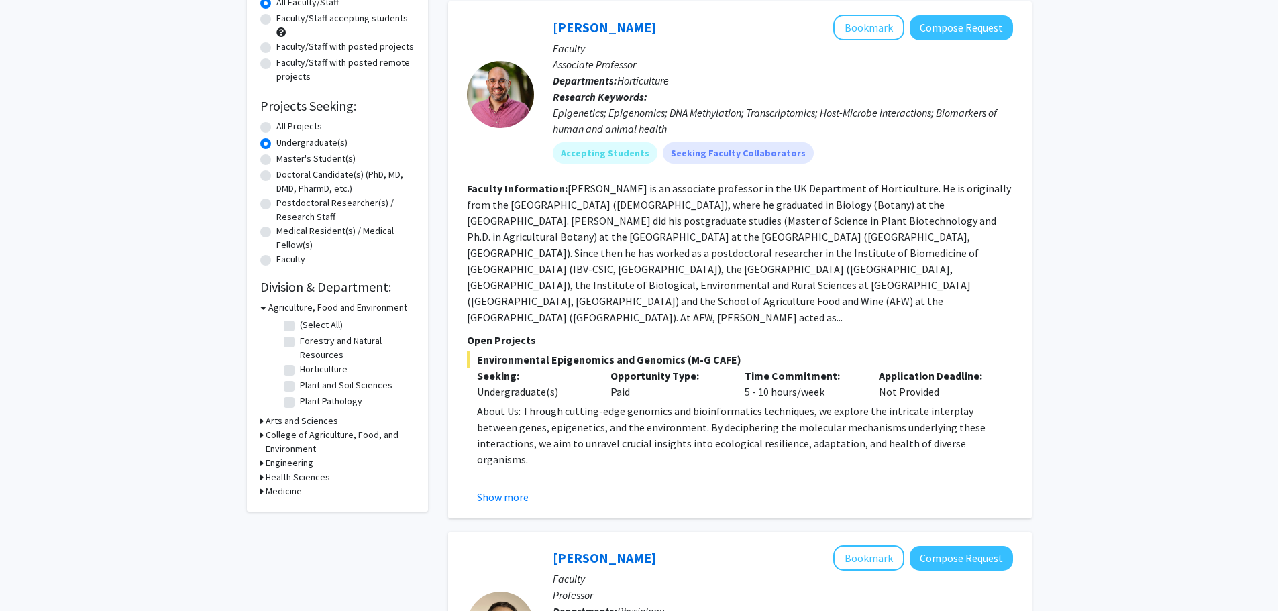
click at [259, 420] on div "Refine By Collaboration Status: Collaboration Status All Faculty/Staff Collabor…" at bounding box center [337, 225] width 181 height 574
click at [264, 421] on div "Arts and Sciences" at bounding box center [337, 421] width 154 height 14
click at [261, 420] on icon at bounding box center [261, 421] width 3 height 14
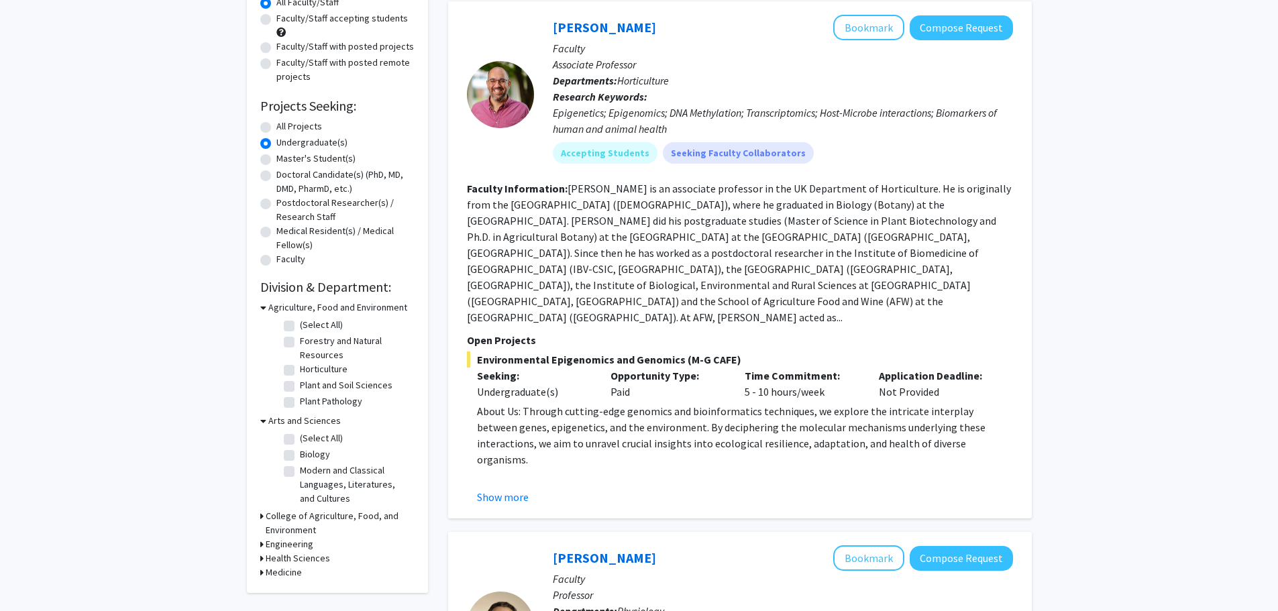
click at [261, 420] on icon at bounding box center [263, 421] width 6 height 14
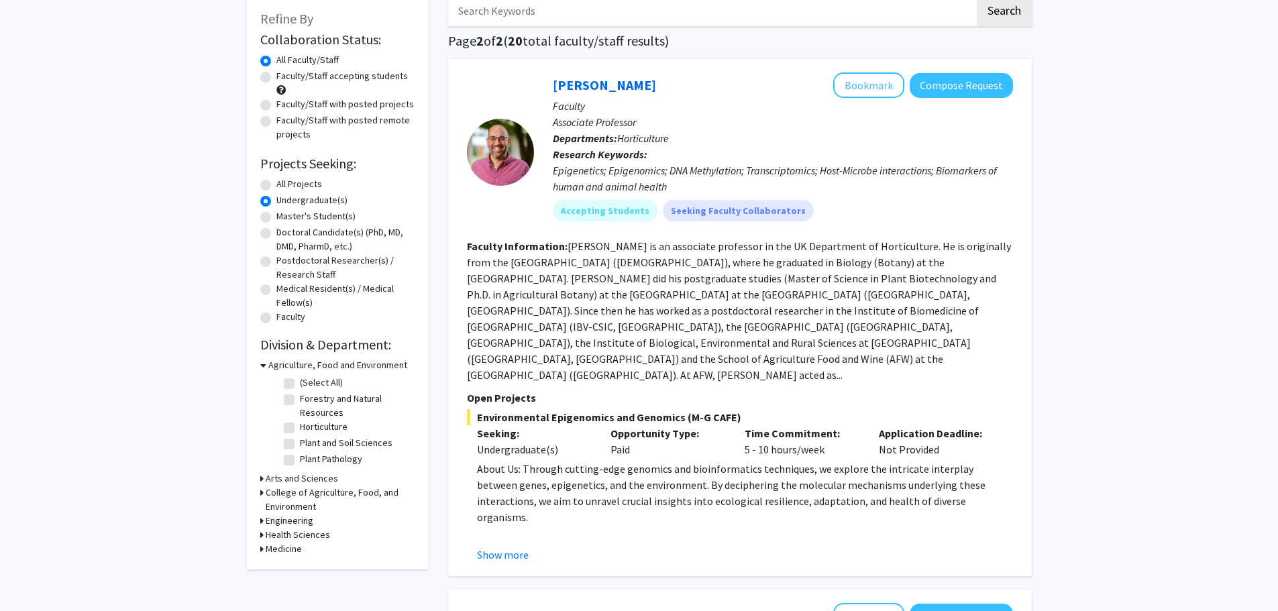
scroll to position [67, 0]
